Goal: Ask a question

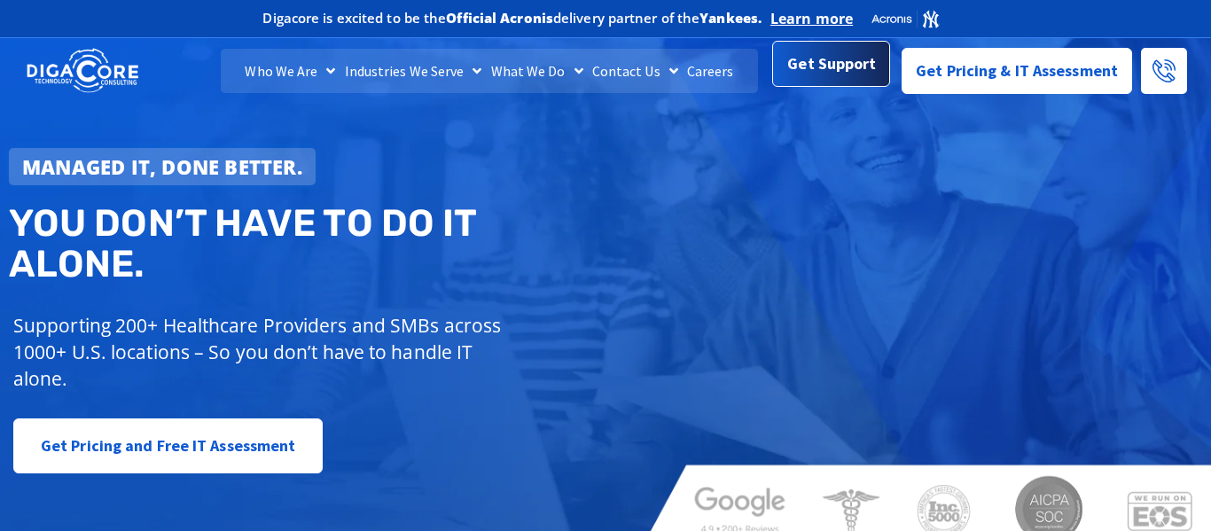
click at [832, 70] on span "Get Support" at bounding box center [831, 64] width 89 height 35
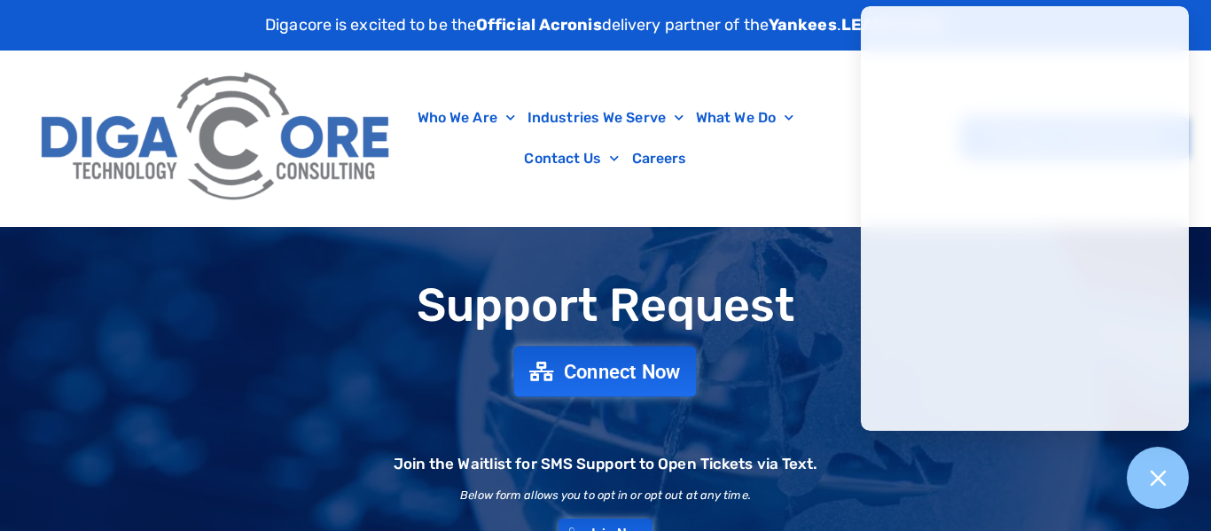
click at [602, 365] on span "Connect Now" at bounding box center [622, 372] width 117 height 20
